Goal: Transaction & Acquisition: Purchase product/service

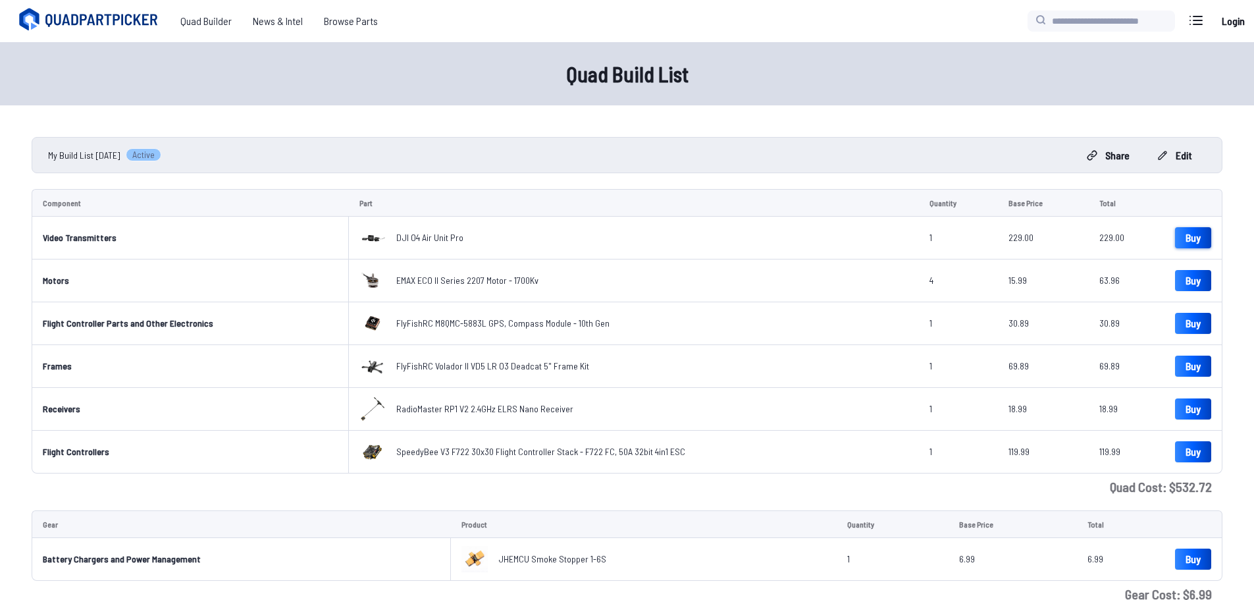
click at [1199, 242] on link "Buy" at bounding box center [1193, 237] width 36 height 21
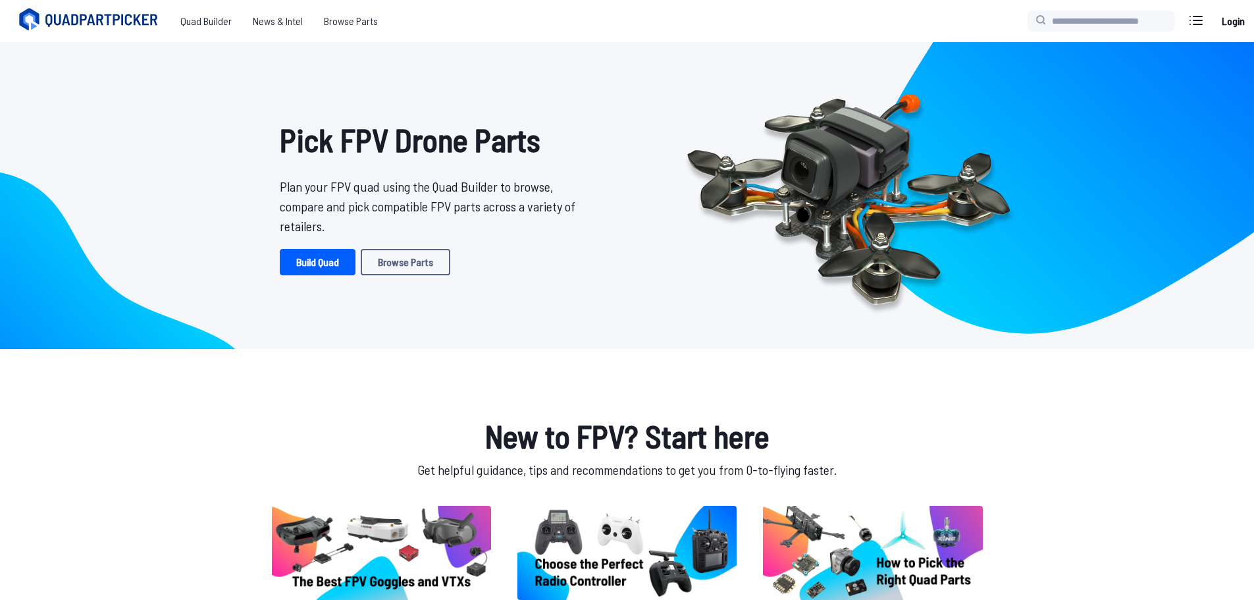
click at [323, 248] on div "Pick FPV Drone Parts Plan your FPV quad using the Quad Builder to browse, compa…" at bounding box center [433, 196] width 432 height 286
click at [330, 256] on link "Build Quad" at bounding box center [318, 262] width 76 height 26
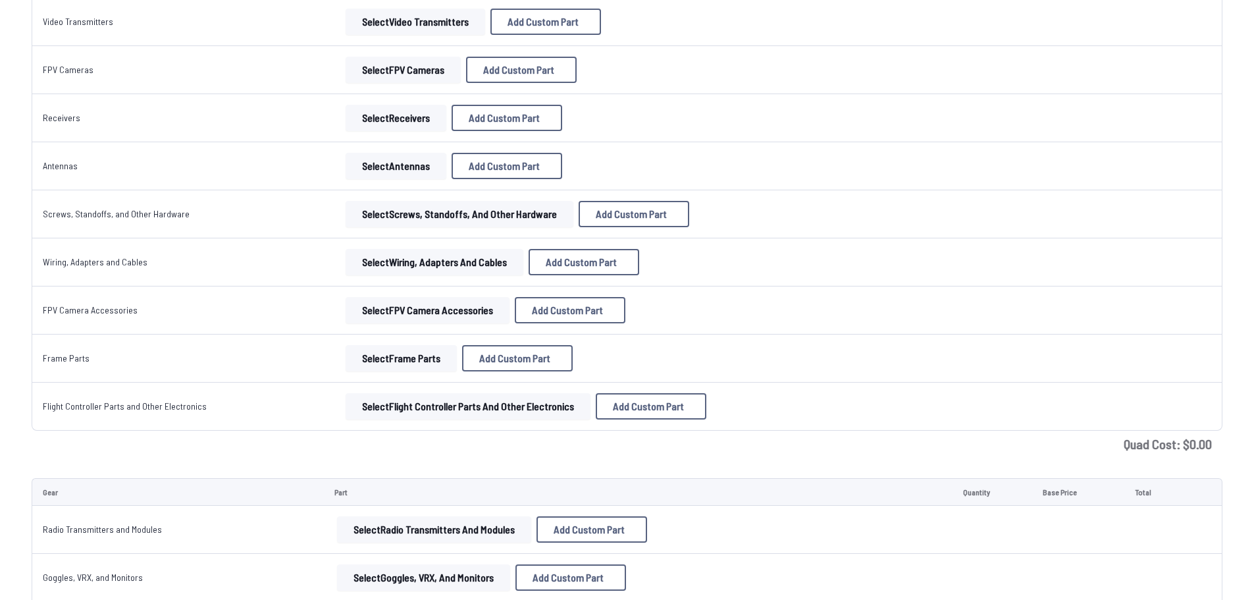
scroll to position [527, 0]
